Goal: Task Accomplishment & Management: Manage account settings

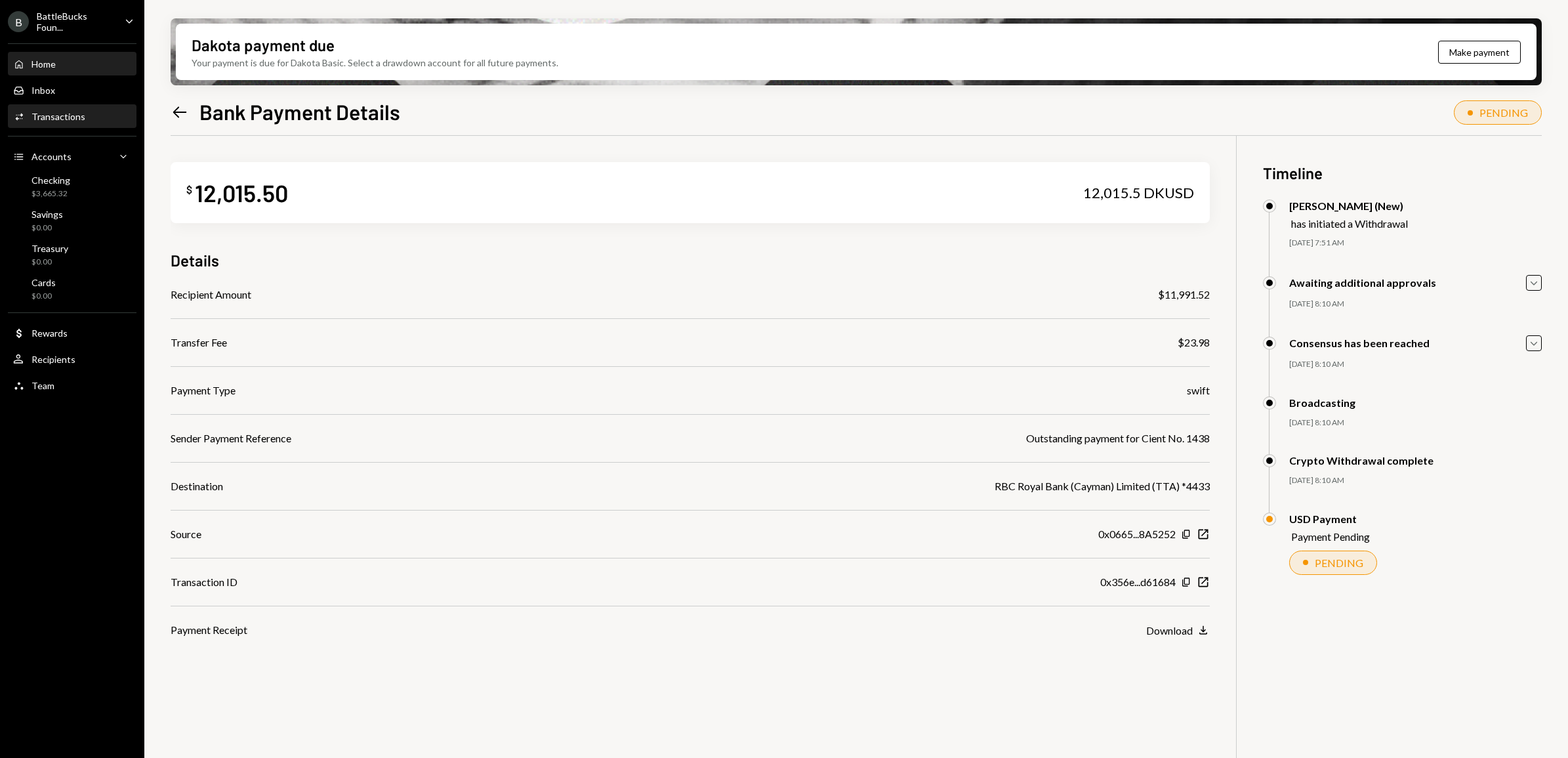
click at [57, 63] on div "Home Home" at bounding box center [72, 64] width 118 height 12
